Goal: Task Accomplishment & Management: Complete application form

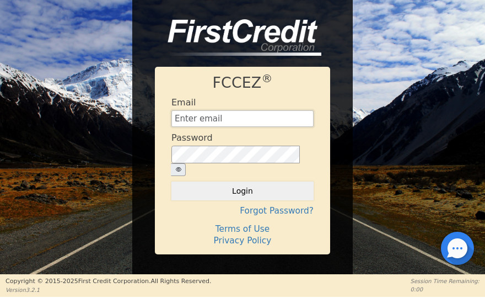
type input "[EMAIL_ADDRESS][DOMAIN_NAME]"
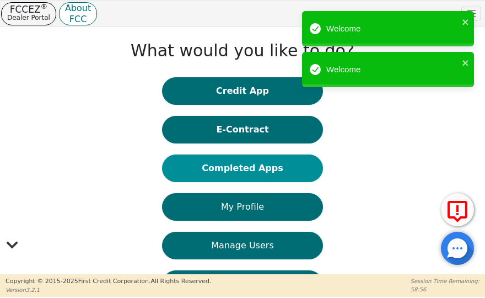
click at [274, 159] on button "Completed Apps" at bounding box center [242, 168] width 161 height 28
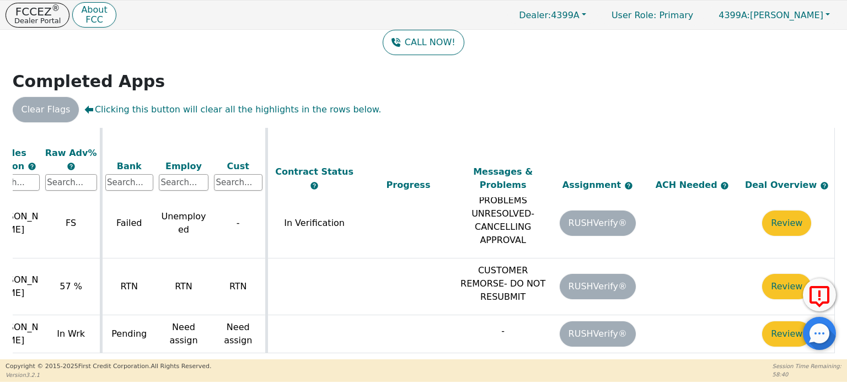
scroll to position [567, 386]
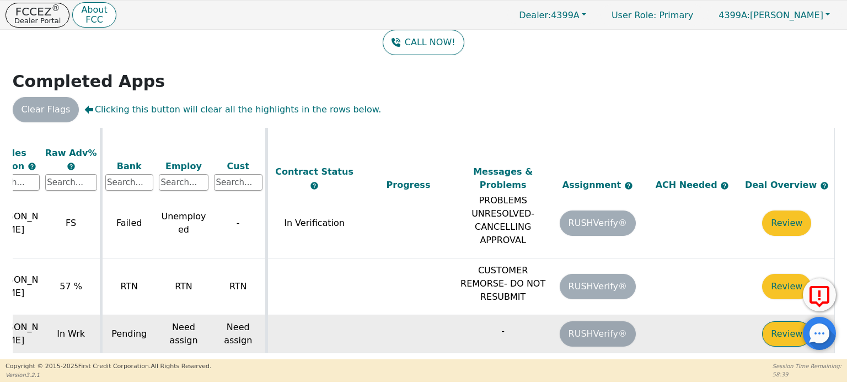
click at [777, 322] on button "Review" at bounding box center [786, 334] width 49 height 25
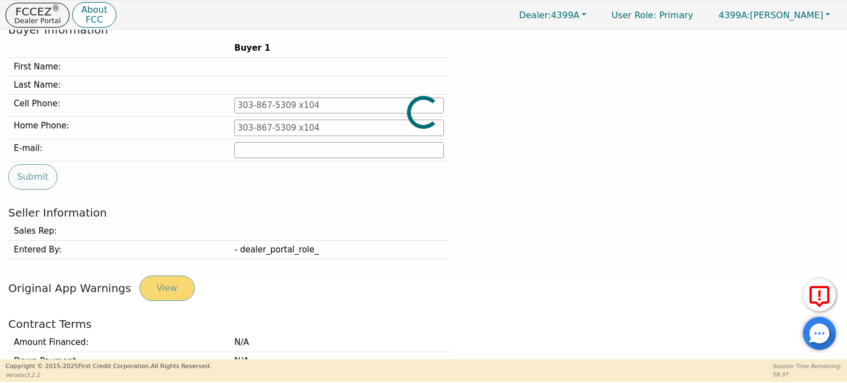
type input "[PHONE_NUMBER]"
type input "[EMAIL_ADDRESS][DOMAIN_NAME]"
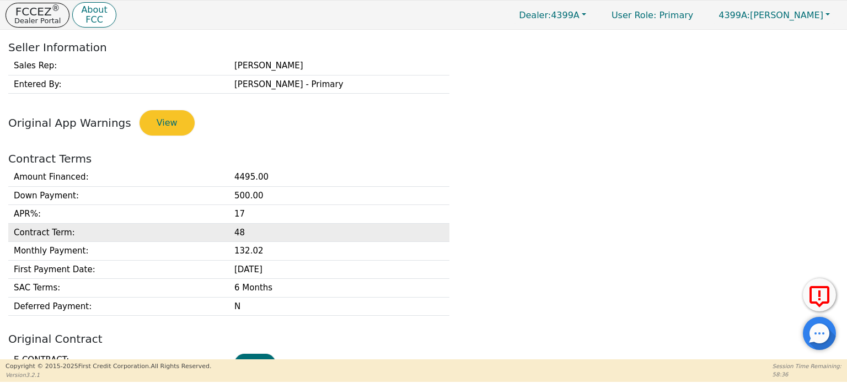
scroll to position [413, 0]
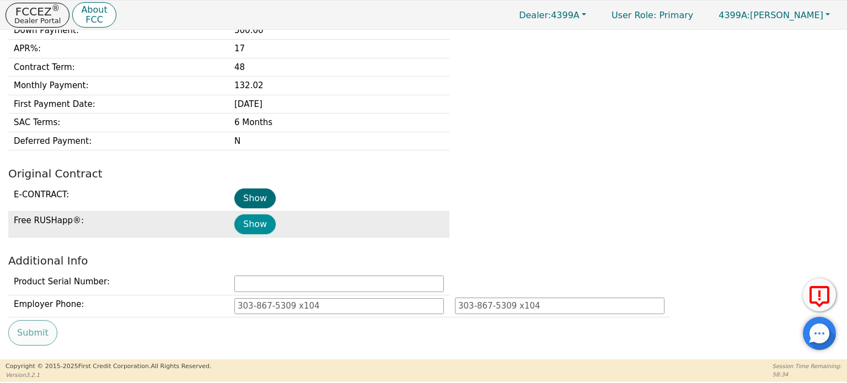
click at [253, 222] on button "Show" at bounding box center [254, 225] width 41 height 20
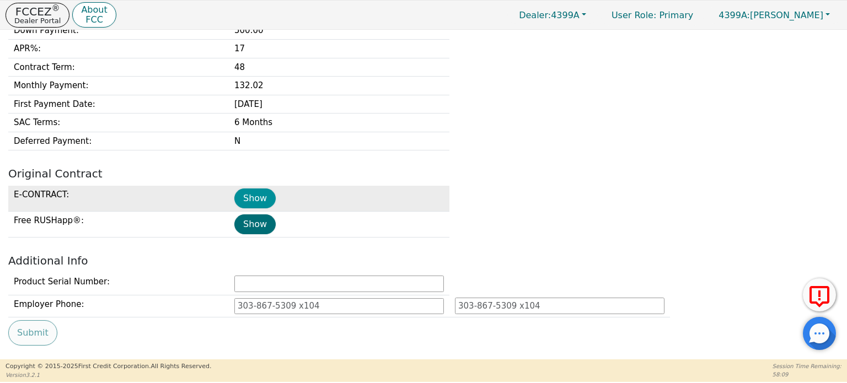
click at [258, 191] on button "Show" at bounding box center [254, 199] width 41 height 20
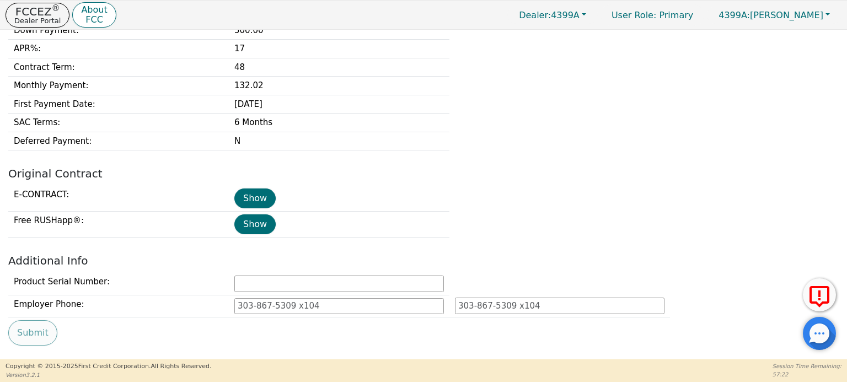
click at [604, 120] on div "Amount Financed : 4495.00 Down Payment : 500.00 APR% : 17 Contract Term : 48 Mo…" at bounding box center [423, 77] width 839 height 148
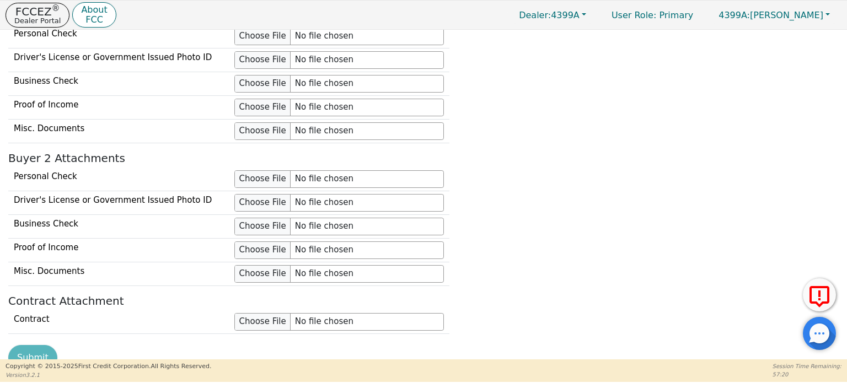
scroll to position [965, 0]
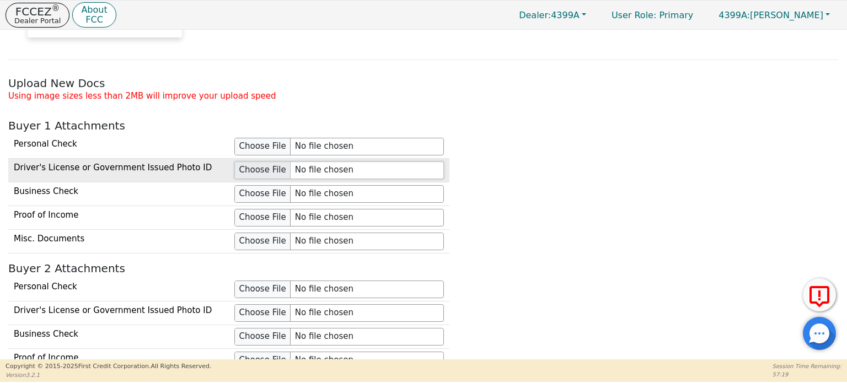
click at [276, 162] on input "file" at bounding box center [339, 171] width 210 height 18
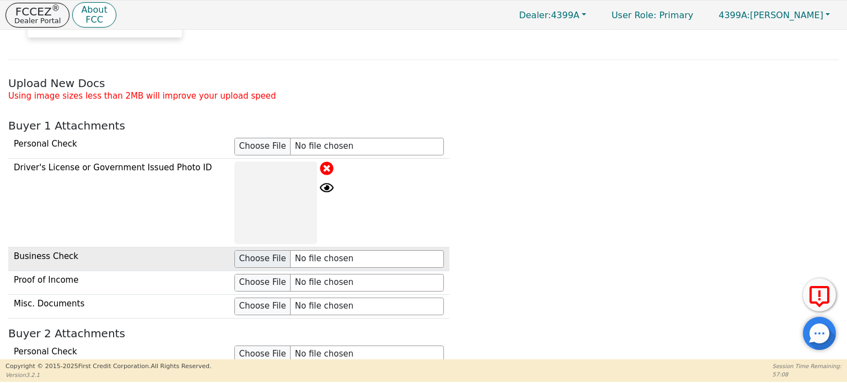
scroll to position [1075, 0]
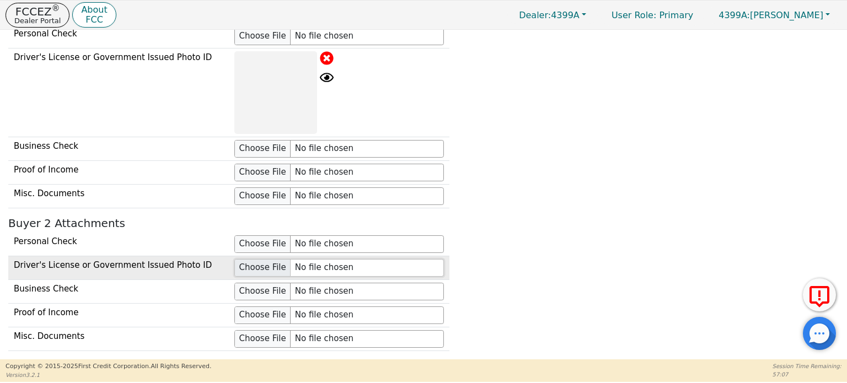
click at [254, 260] on input "file" at bounding box center [339, 268] width 210 height 18
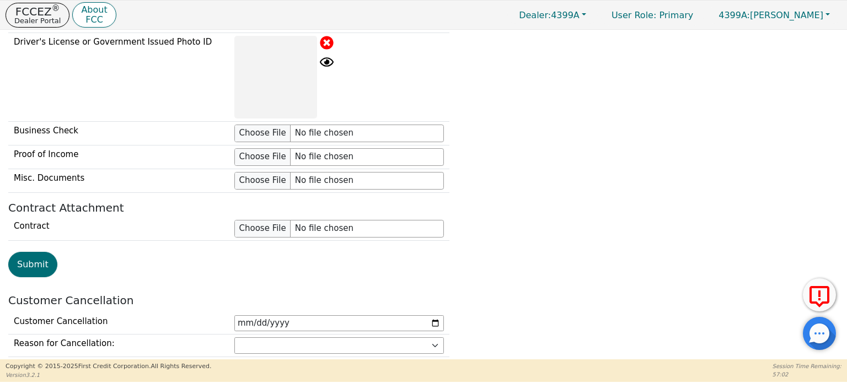
scroll to position [1350, 0]
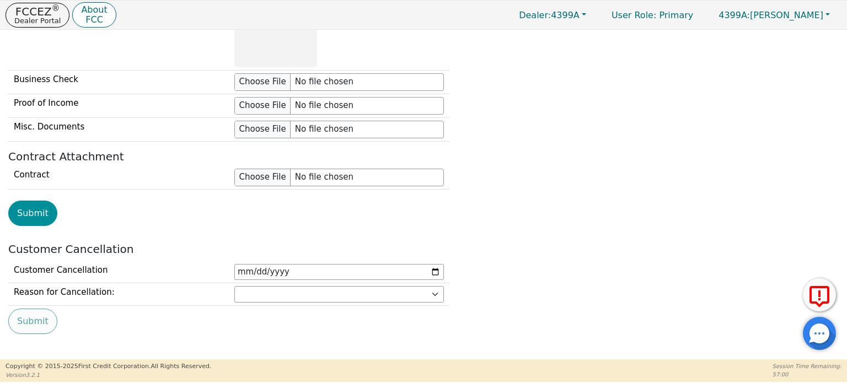
click at [25, 204] on button "Submit" at bounding box center [32, 213] width 49 height 25
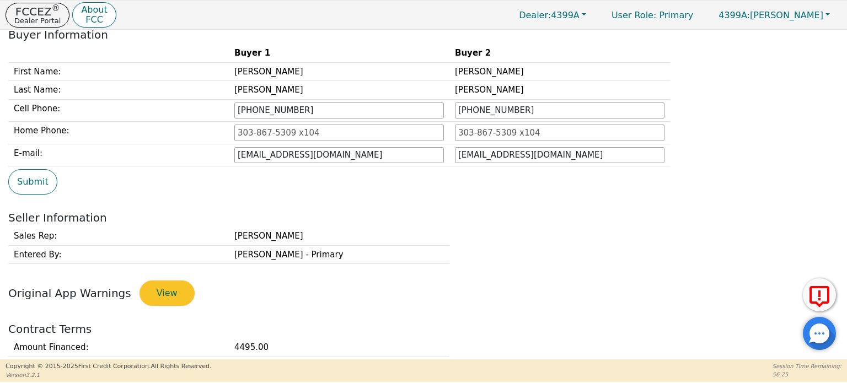
scroll to position [0, 0]
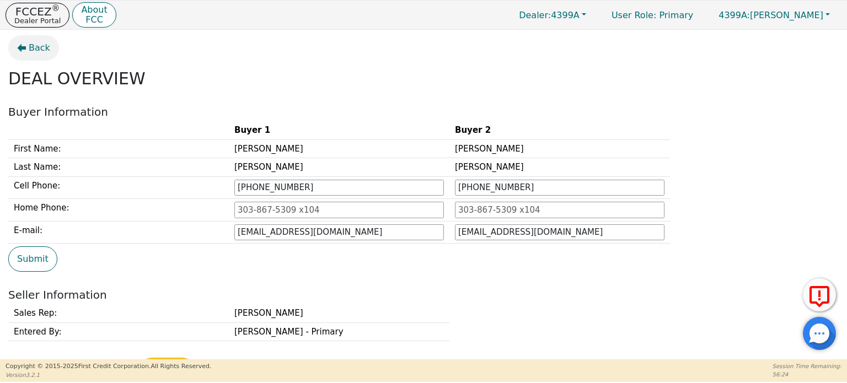
click at [42, 44] on span "Back" at bounding box center [40, 47] width 22 height 13
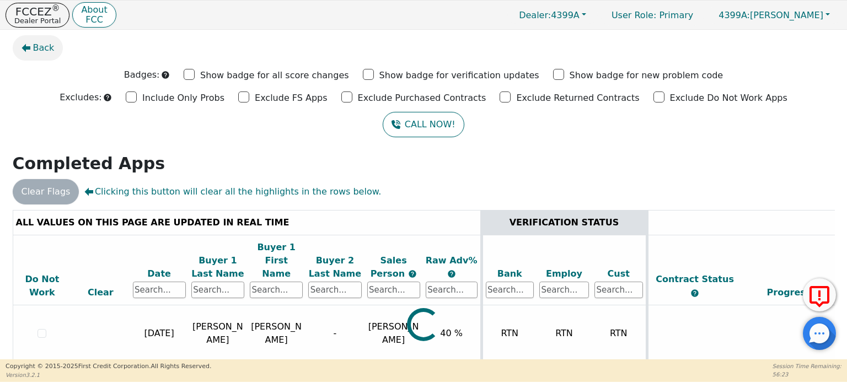
click at [35, 50] on span "Back" at bounding box center [44, 47] width 22 height 13
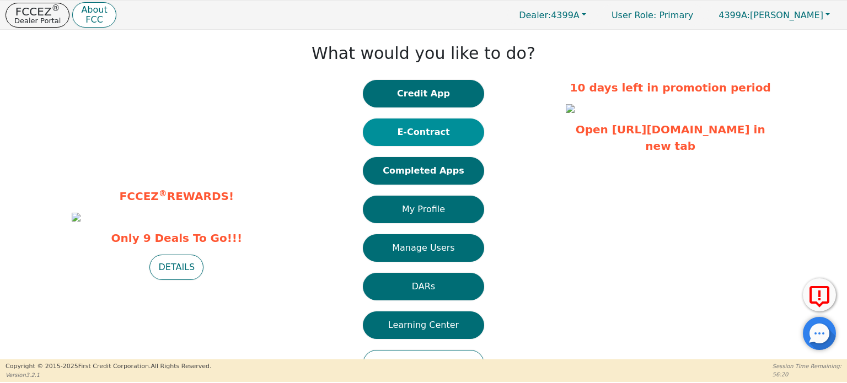
click at [441, 131] on button "E-Contract" at bounding box center [423, 133] width 121 height 28
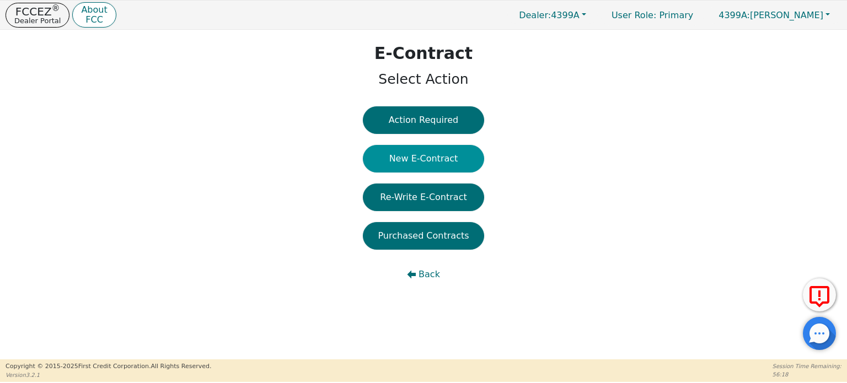
click at [437, 163] on button "New E-Contract" at bounding box center [423, 159] width 121 height 28
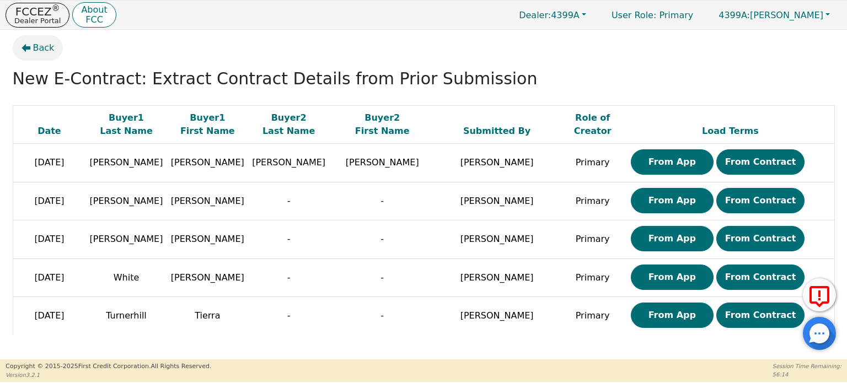
click at [23, 52] on icon "button" at bounding box center [26, 48] width 9 height 9
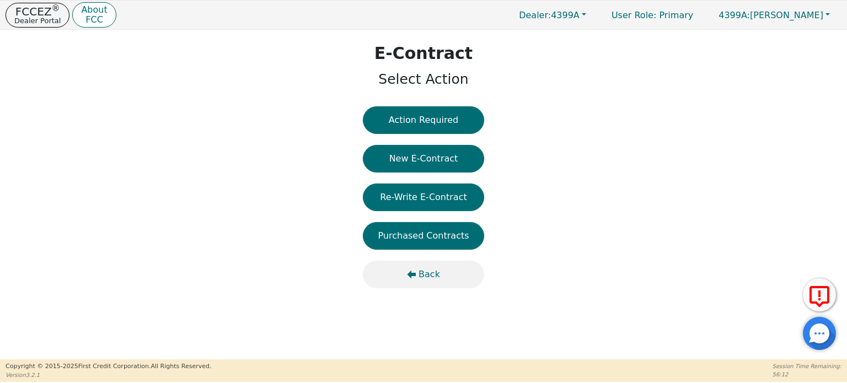
click at [416, 275] on icon "button" at bounding box center [412, 274] width 9 height 8
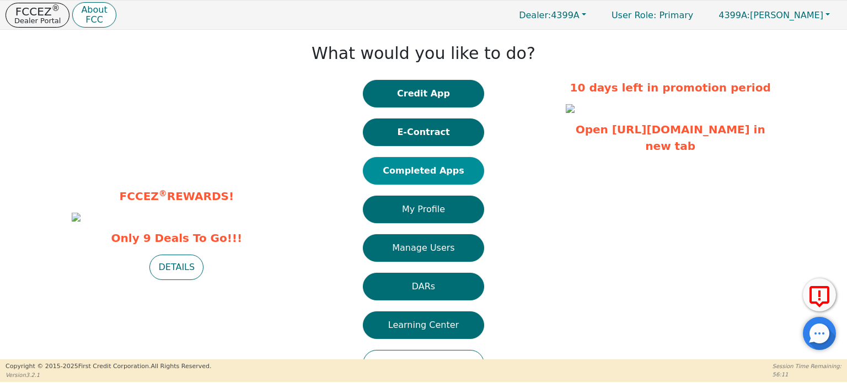
click at [446, 167] on button "Completed Apps" at bounding box center [423, 171] width 121 height 28
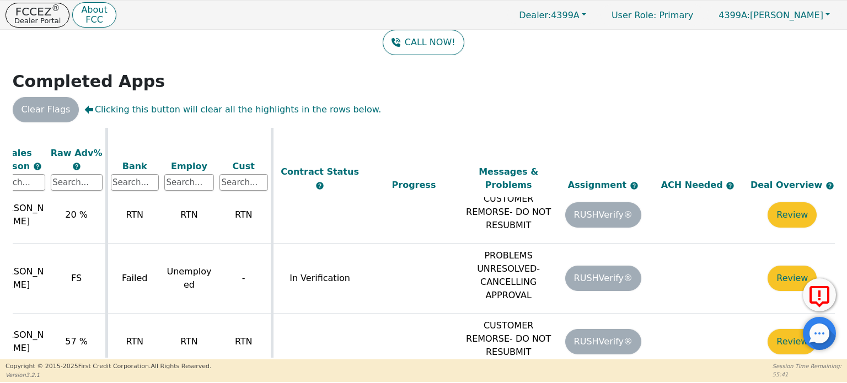
scroll to position [512, 386]
